Goal: Task Accomplishment & Management: Manage account settings

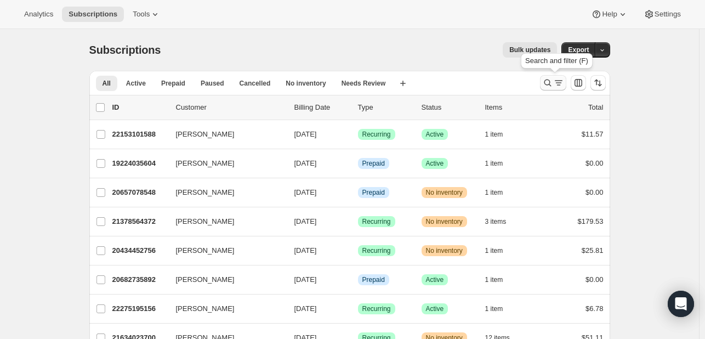
click at [555, 81] on icon "Search and filter results" at bounding box center [558, 82] width 11 height 11
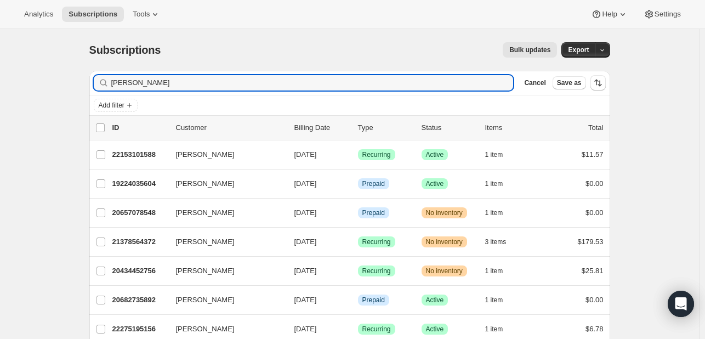
type input "derrick anderson"
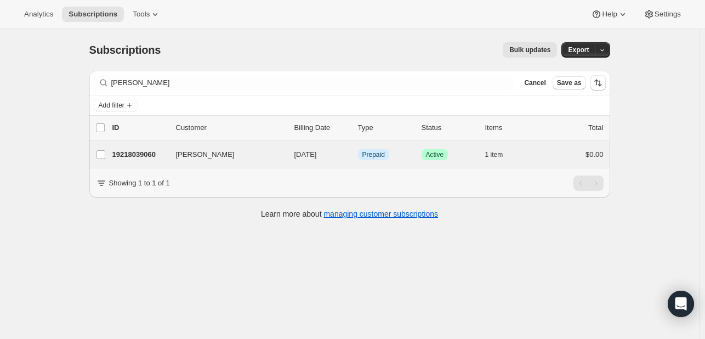
click at [393, 165] on div "Derrick Anderson 19218039060 Derrick Anderson 10/27/2025 Info Prepaid Success A…" at bounding box center [349, 154] width 521 height 29
click at [413, 154] on div "Info Prepaid" at bounding box center [385, 154] width 55 height 11
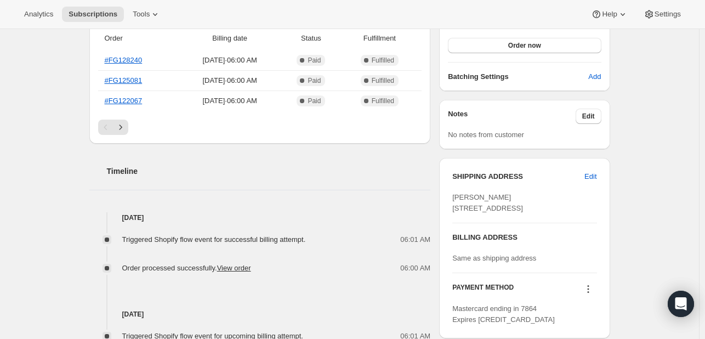
scroll to position [372, 0]
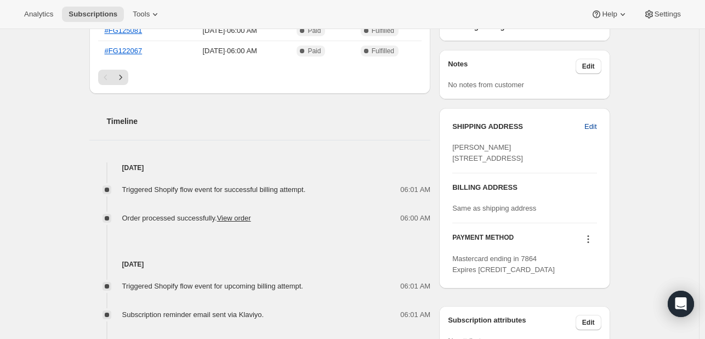
click at [587, 124] on button "Edit" at bounding box center [590, 127] width 25 height 18
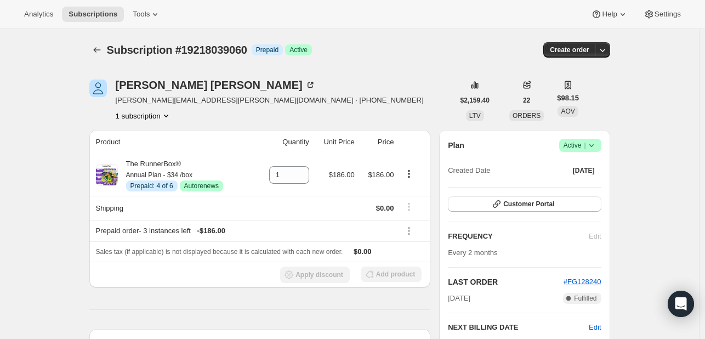
select select "United States"
select select "IN"
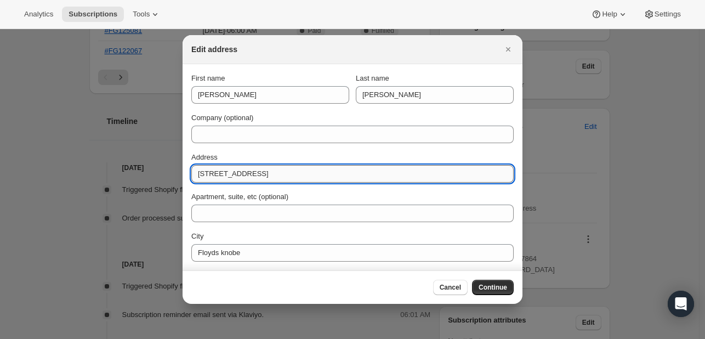
click at [254, 180] on input "3611 Vale hill drive" at bounding box center [352, 174] width 322 height 18
paste input "6008 English Court"
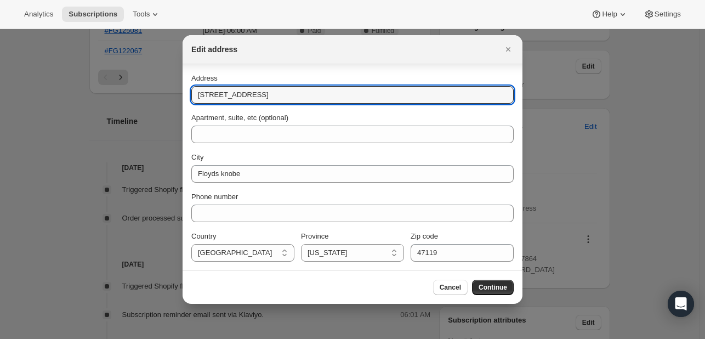
type input "6008 English Court"
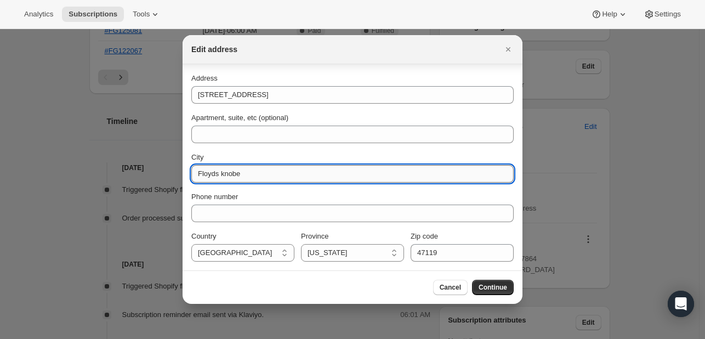
click at [229, 176] on input "Floyds knobe" at bounding box center [352, 174] width 322 height 18
paste input "Knobs"
type input "Floyds Knobs"
click at [479, 286] on button "Continue" at bounding box center [493, 287] width 42 height 15
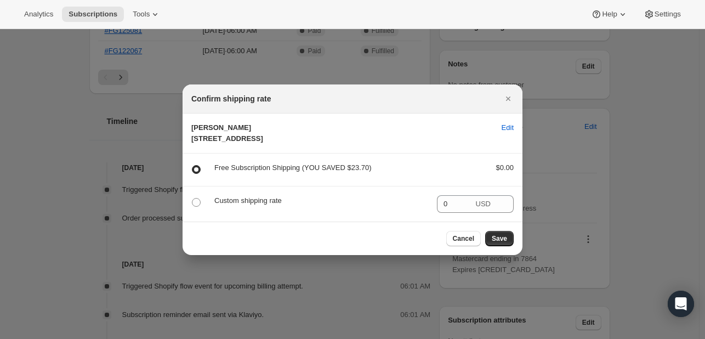
scroll to position [0, 0]
click at [496, 243] on span "Save" at bounding box center [499, 238] width 15 height 9
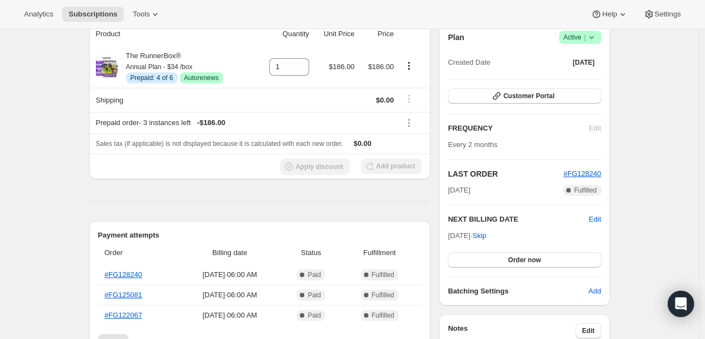
scroll to position [137, 0]
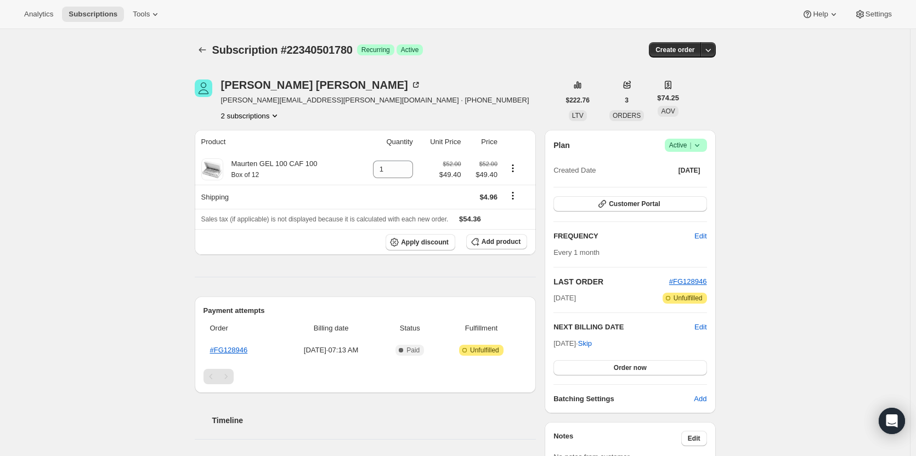
click at [252, 119] on button "2 subscriptions" at bounding box center [251, 115] width 60 height 11
click at [252, 138] on span "21954134292" at bounding box center [237, 136] width 44 height 8
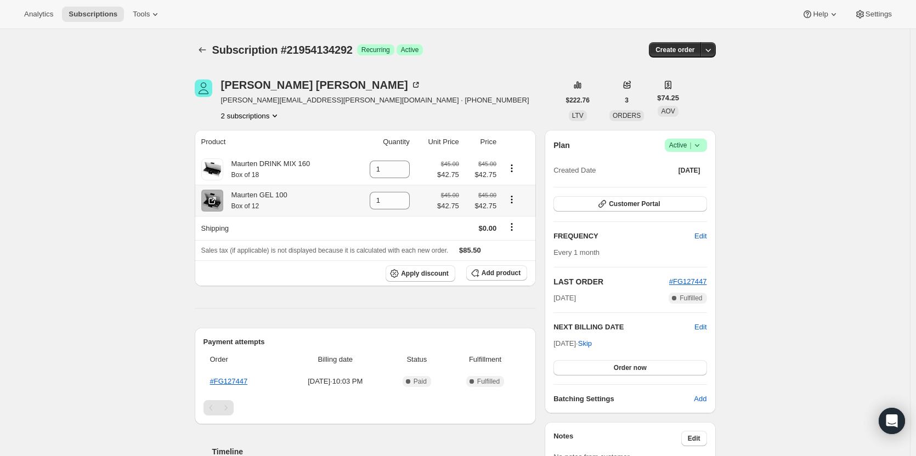
scroll to position [29, 0]
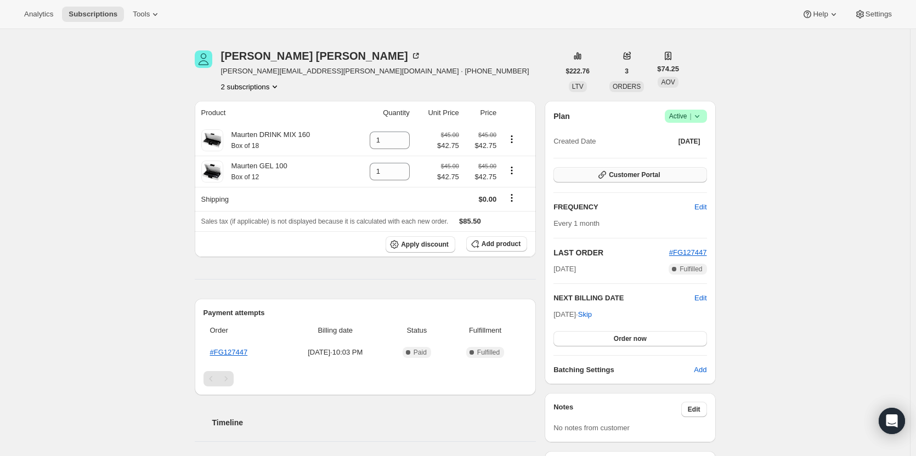
click at [634, 169] on button "Customer Portal" at bounding box center [629, 174] width 153 height 15
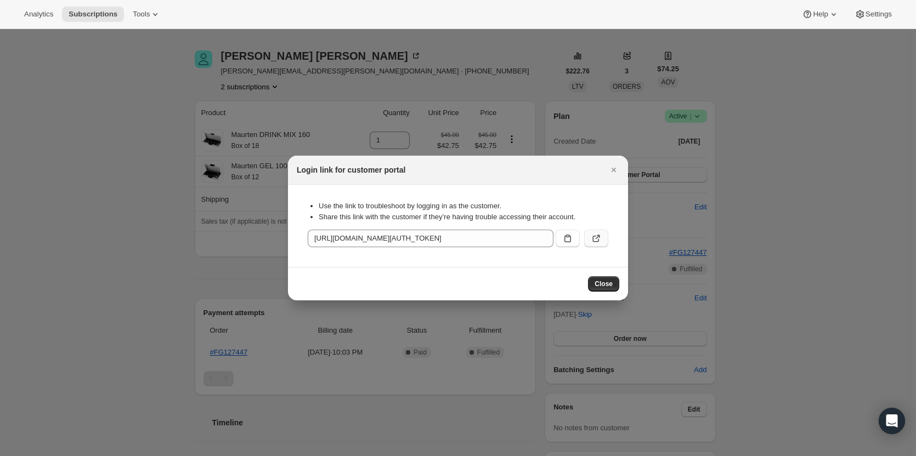
click at [592, 240] on icon ":ree:" at bounding box center [595, 238] width 11 height 11
click at [394, 328] on div at bounding box center [458, 228] width 916 height 456
